Goal: Find specific page/section: Find specific page/section

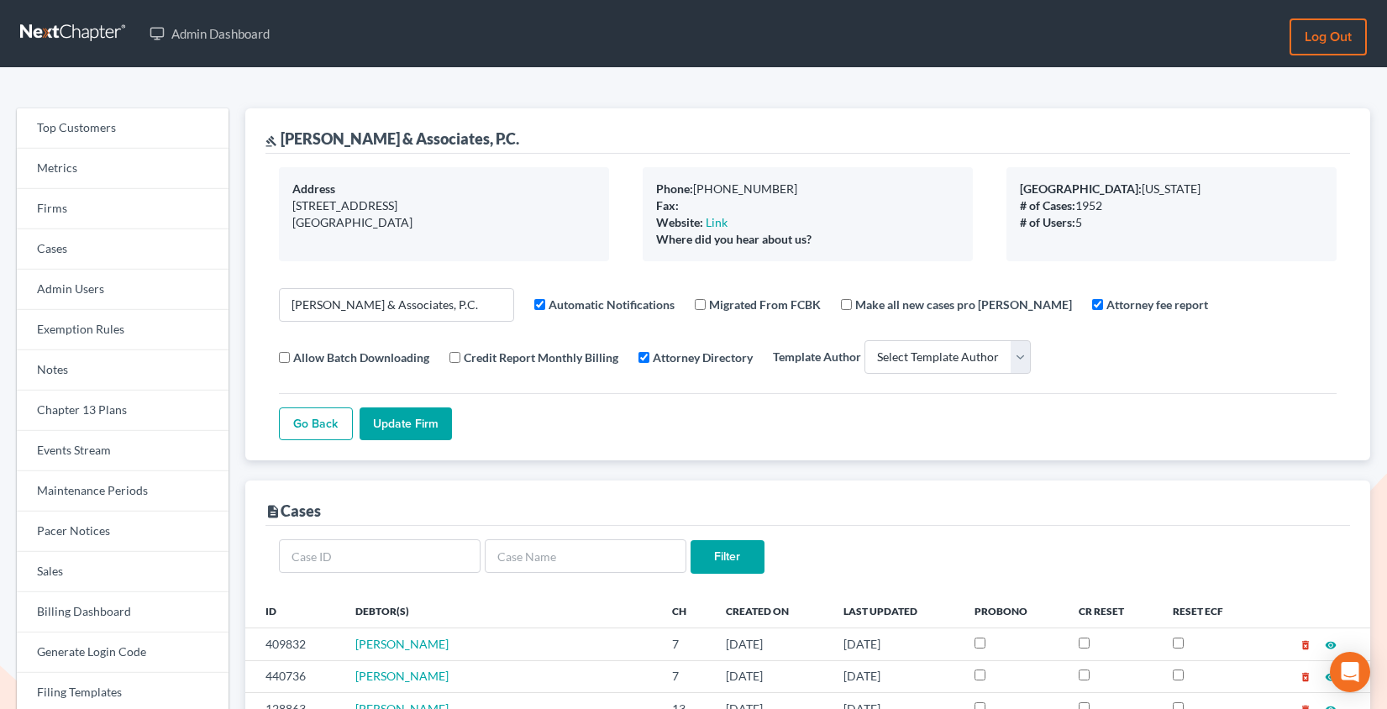
select select
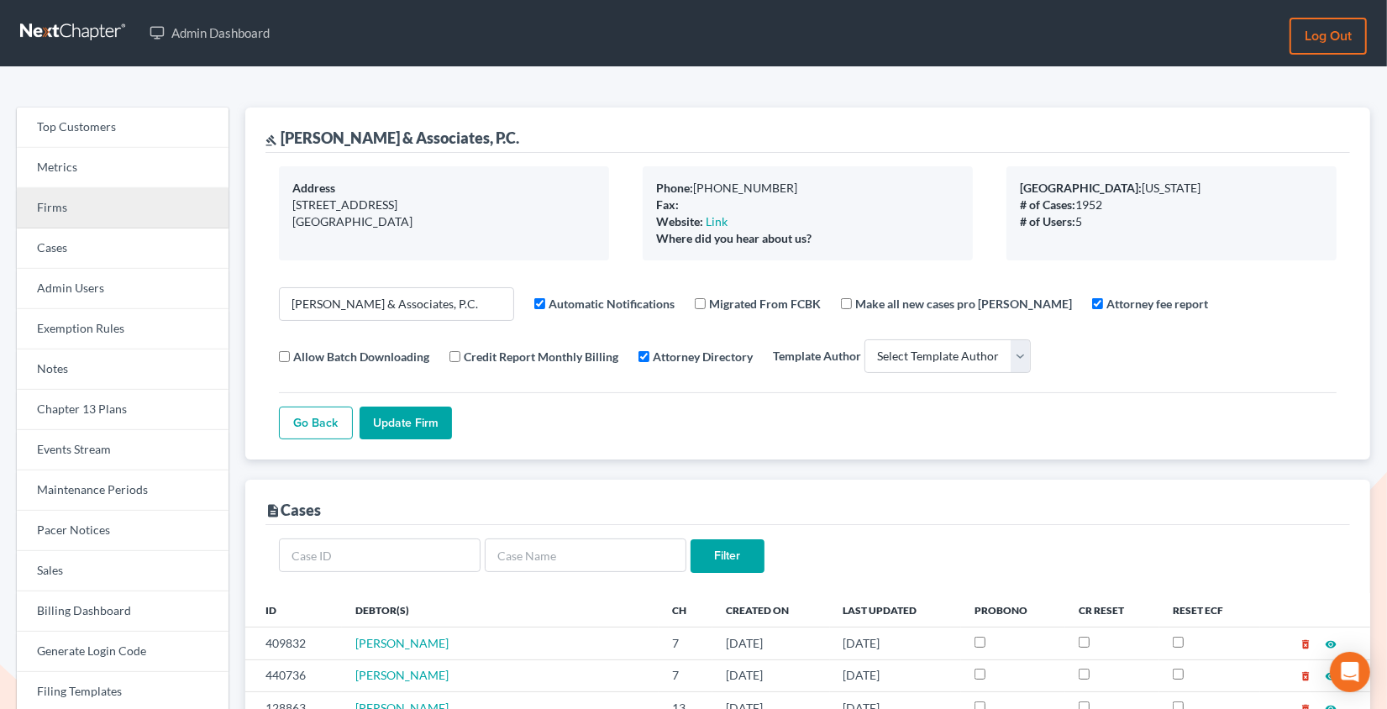
click at [77, 215] on link "Firms" at bounding box center [123, 208] width 212 height 40
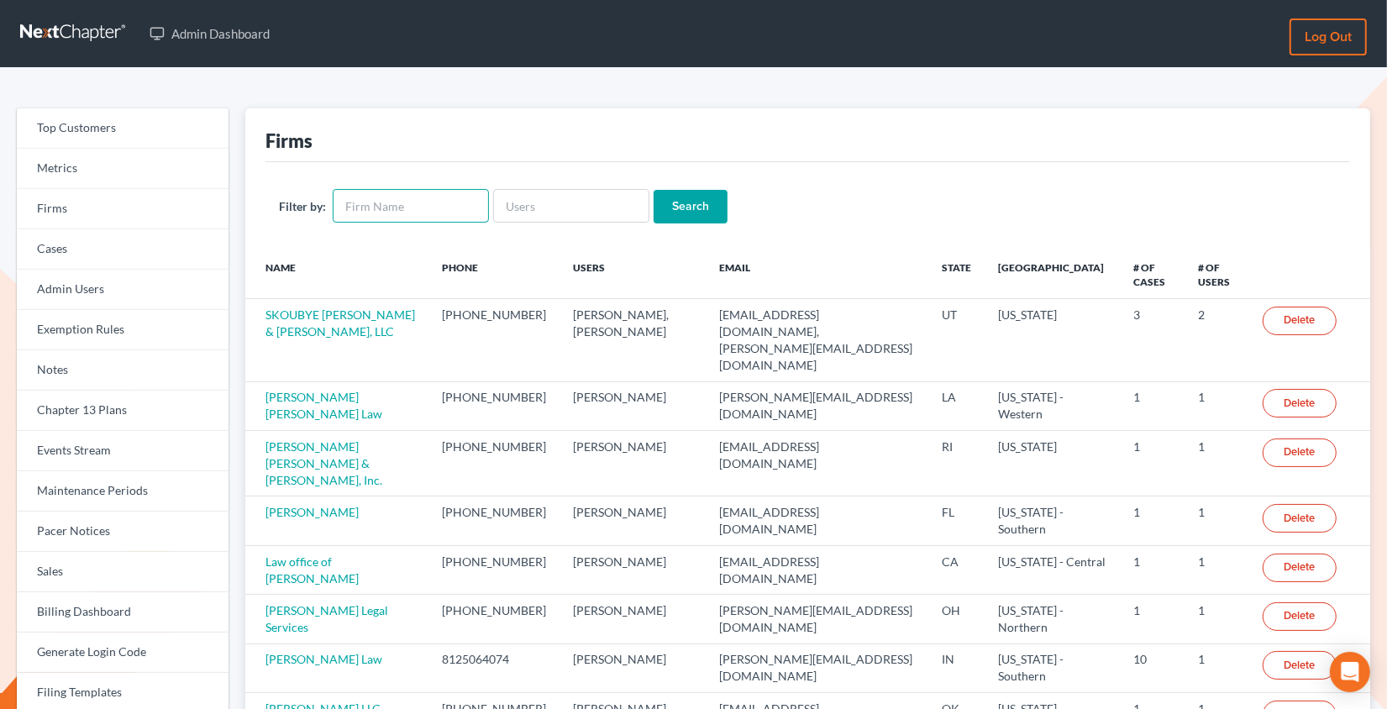
click at [389, 202] on input "text" at bounding box center [411, 206] width 156 height 34
type input "[PERSON_NAME]"
click at [654, 190] on input "Search" at bounding box center [691, 207] width 74 height 34
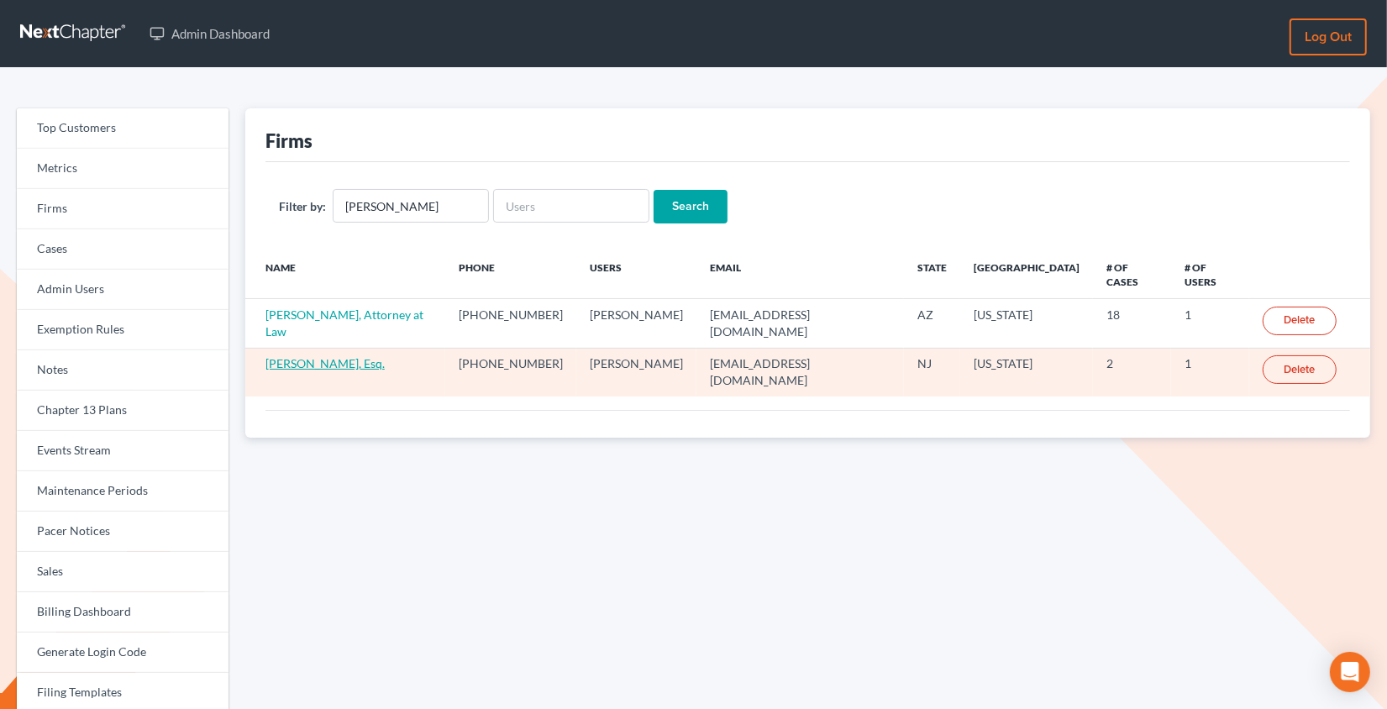
click at [339, 356] on link "[PERSON_NAME], Esq." at bounding box center [324, 363] width 119 height 14
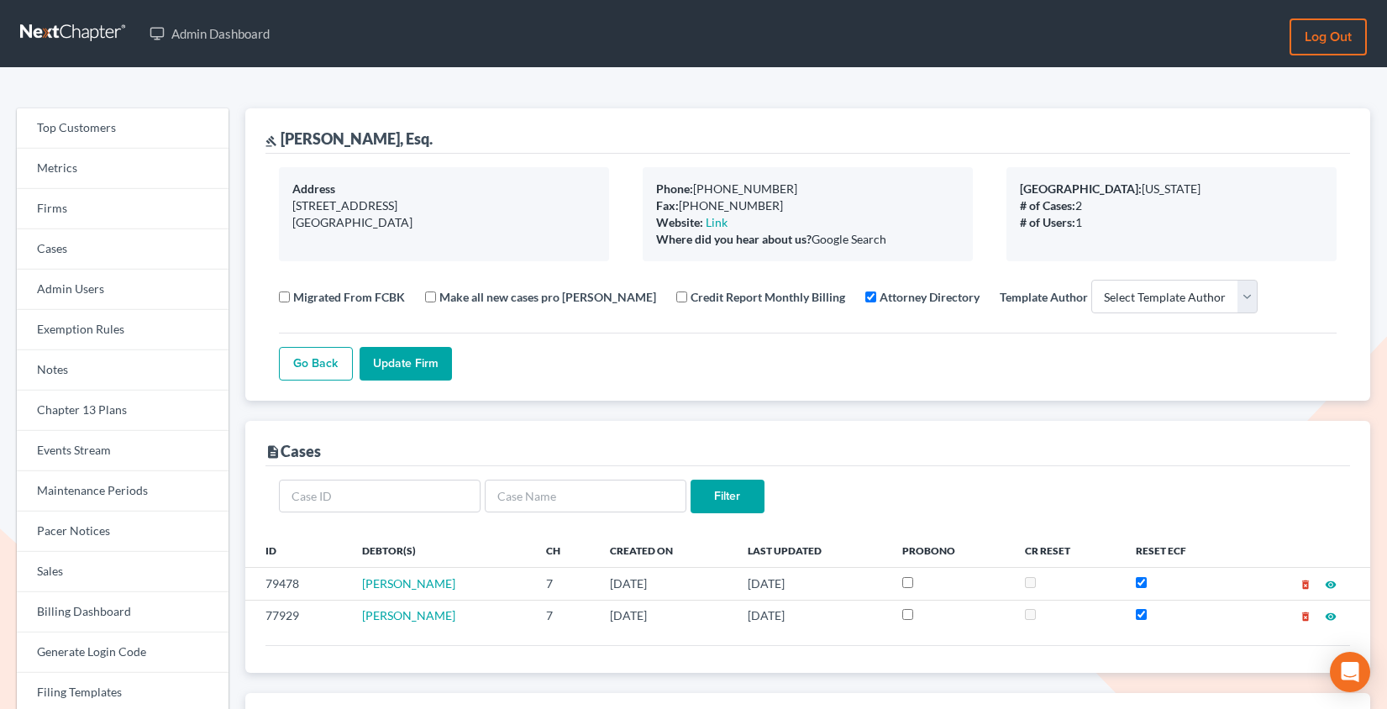
select select
